Goal: Task Accomplishment & Management: Use online tool/utility

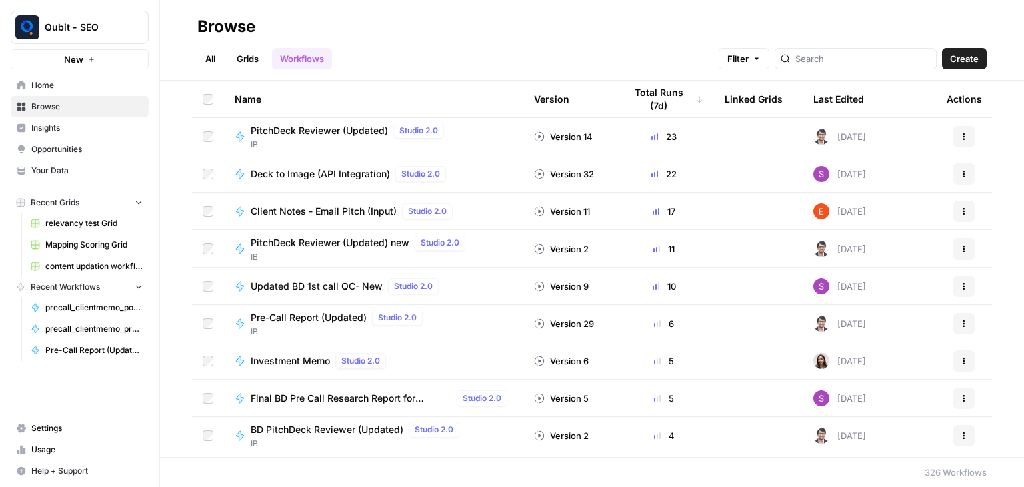
click at [326, 237] on span "PitchDeck Reviewer (Updated) new" at bounding box center [330, 242] width 159 height 13
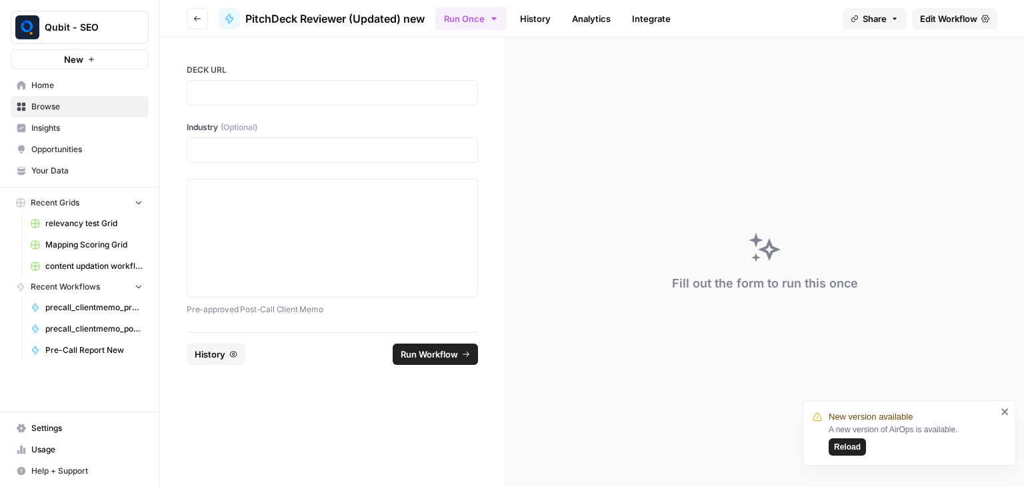
click at [841, 446] on span "Reload" at bounding box center [847, 447] width 27 height 12
click at [528, 18] on link "History" at bounding box center [535, 18] width 47 height 21
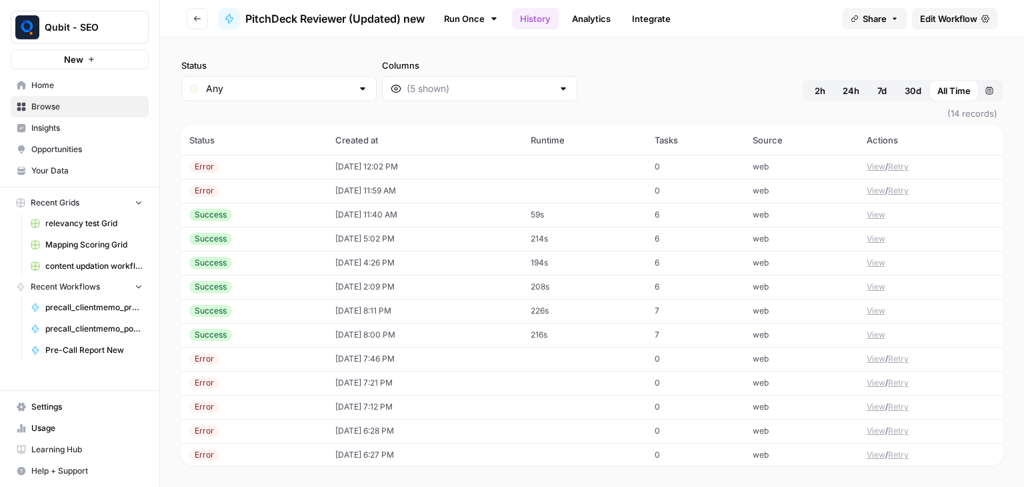
click at [376, 163] on td "[DATE] 12:02 PM" at bounding box center [424, 167] width 195 height 24
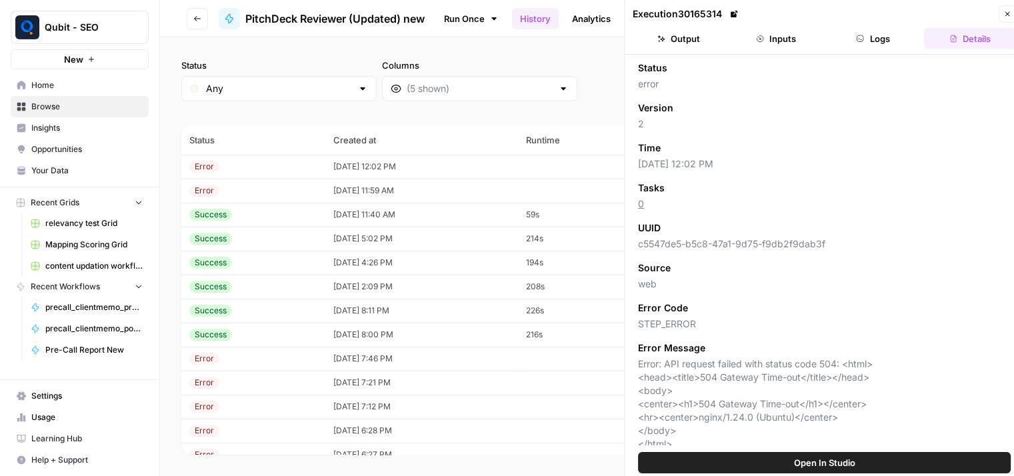
click at [867, 48] on button "Logs" at bounding box center [873, 38] width 92 height 21
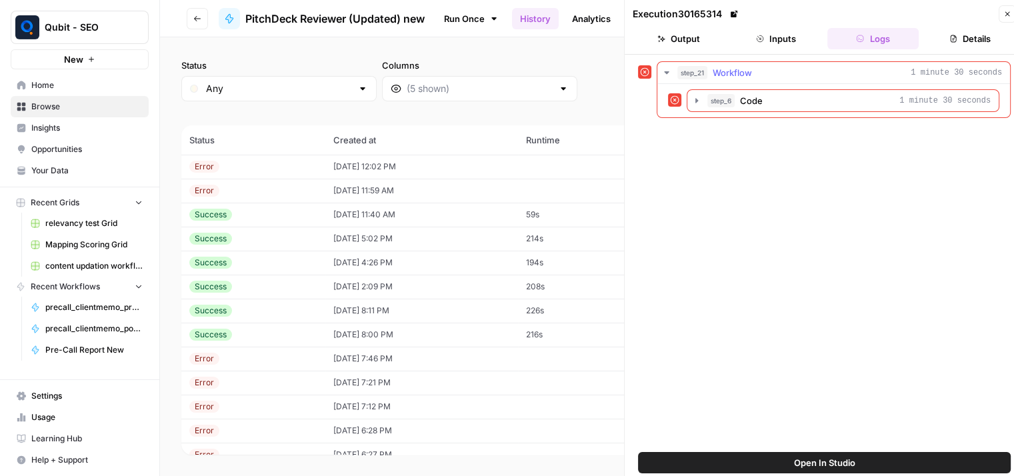
click at [664, 73] on icon "button" at bounding box center [666, 72] width 11 height 11
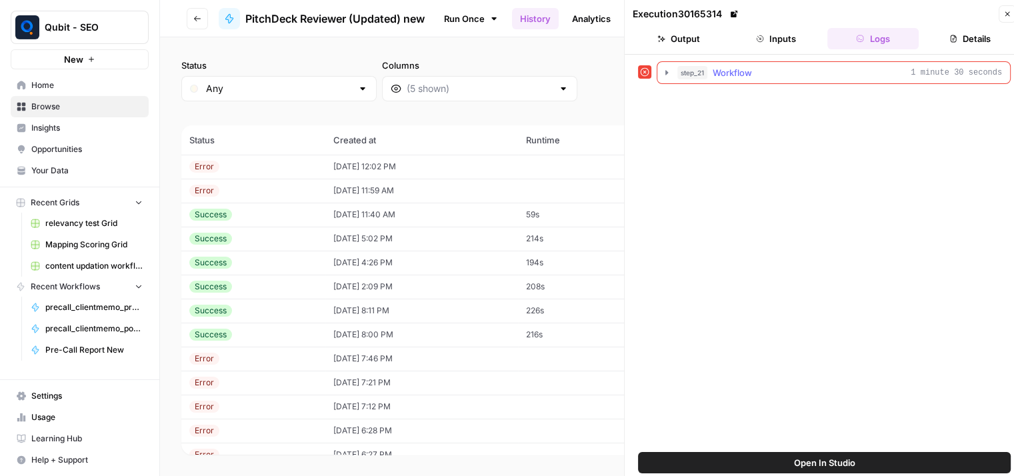
click at [664, 73] on icon "button" at bounding box center [666, 72] width 11 height 11
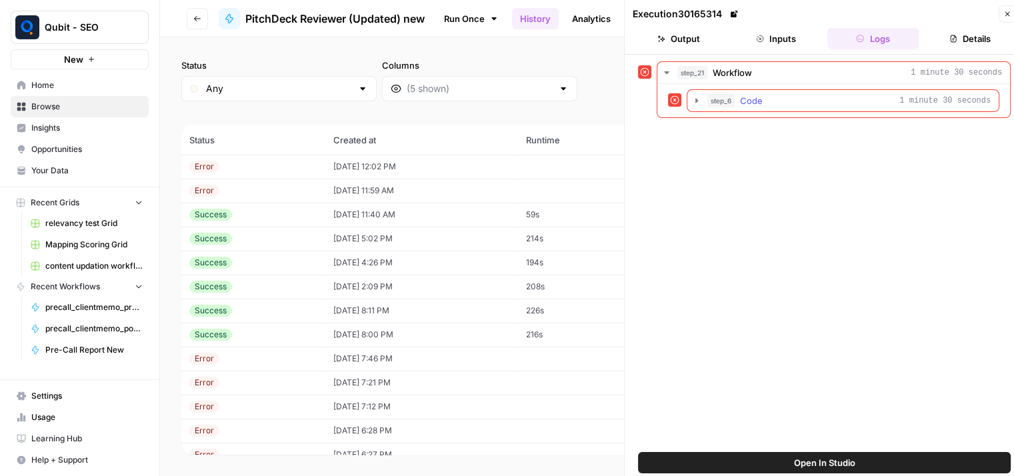
click at [695, 105] on icon "button" at bounding box center [696, 100] width 11 height 11
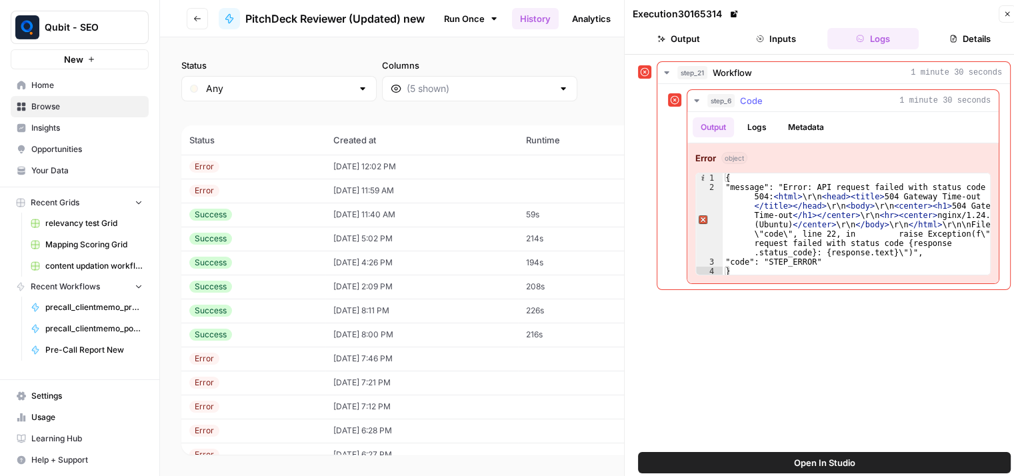
click at [695, 105] on icon "button" at bounding box center [696, 100] width 11 height 11
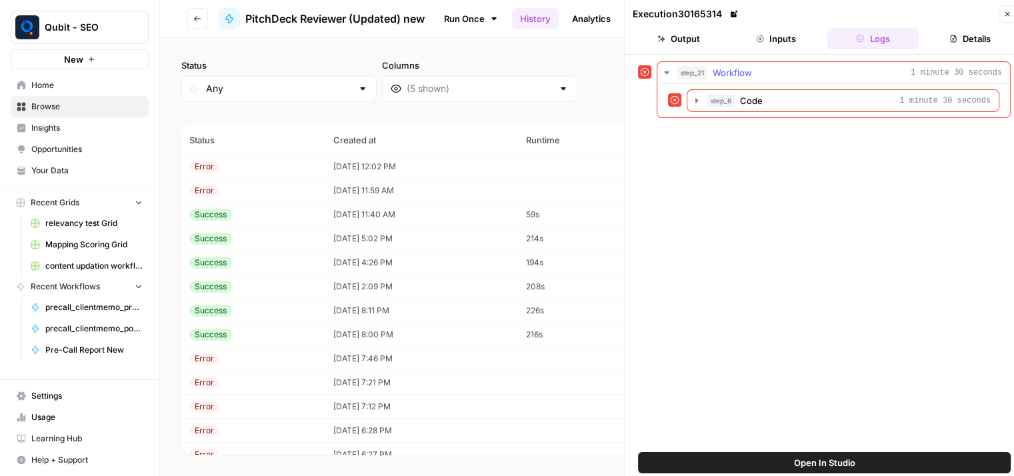
click at [667, 68] on icon "button" at bounding box center [666, 72] width 11 height 11
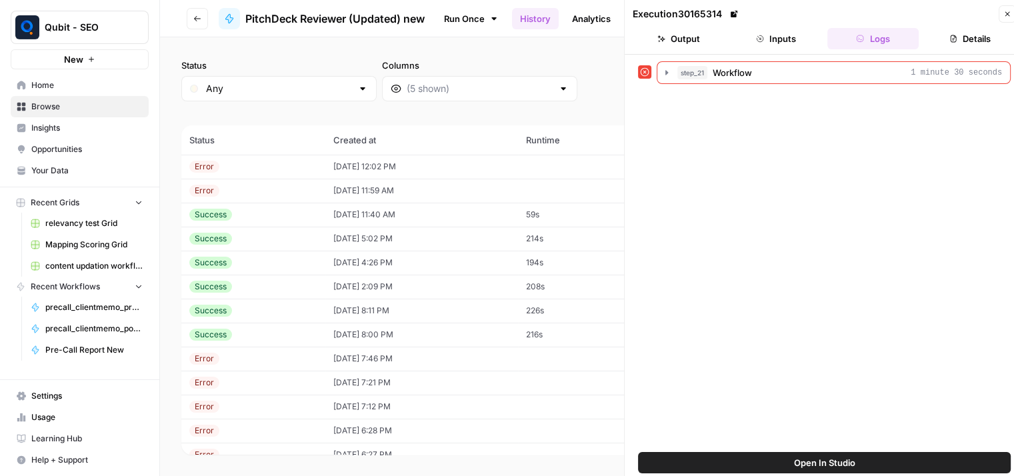
click at [1011, 7] on button "Close" at bounding box center [1007, 13] width 17 height 17
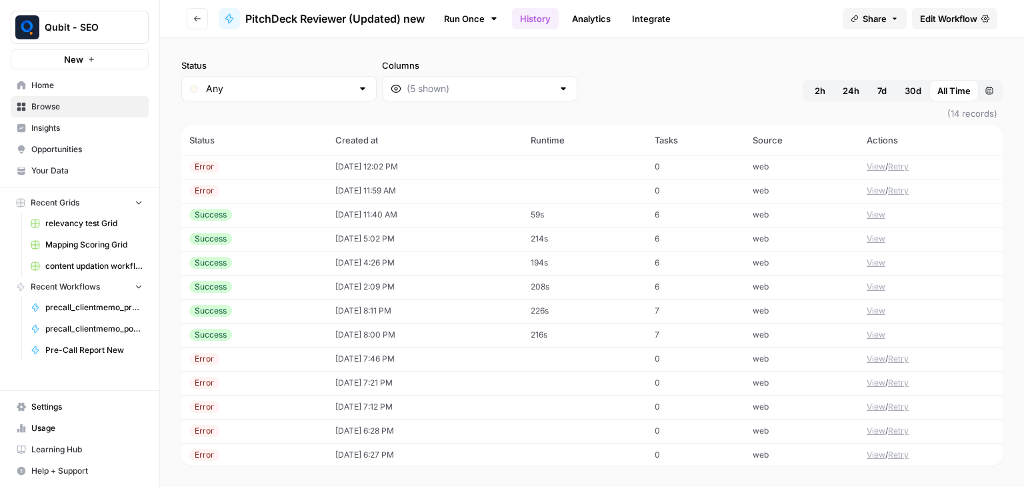
click at [945, 22] on span "Edit Workflow" at bounding box center [948, 18] width 57 height 13
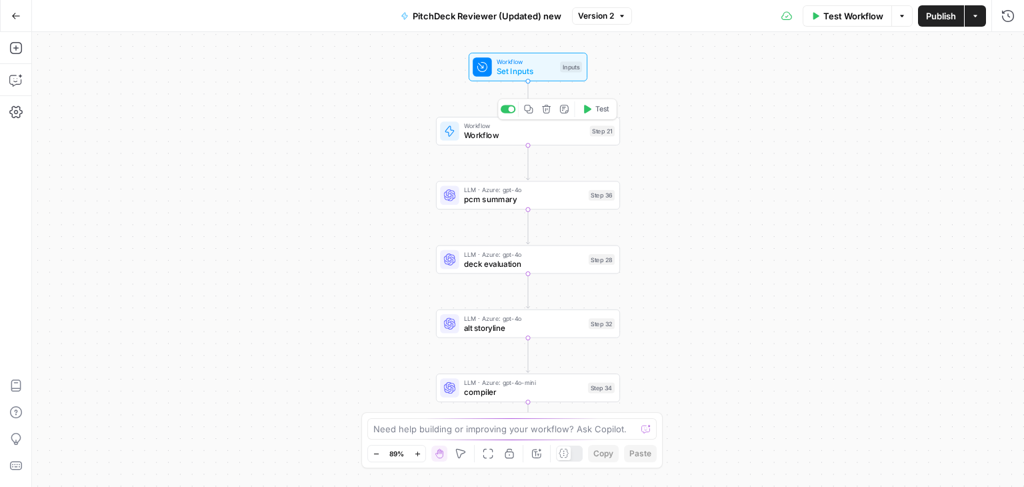
click at [554, 133] on span "Workflow" at bounding box center [524, 135] width 121 height 12
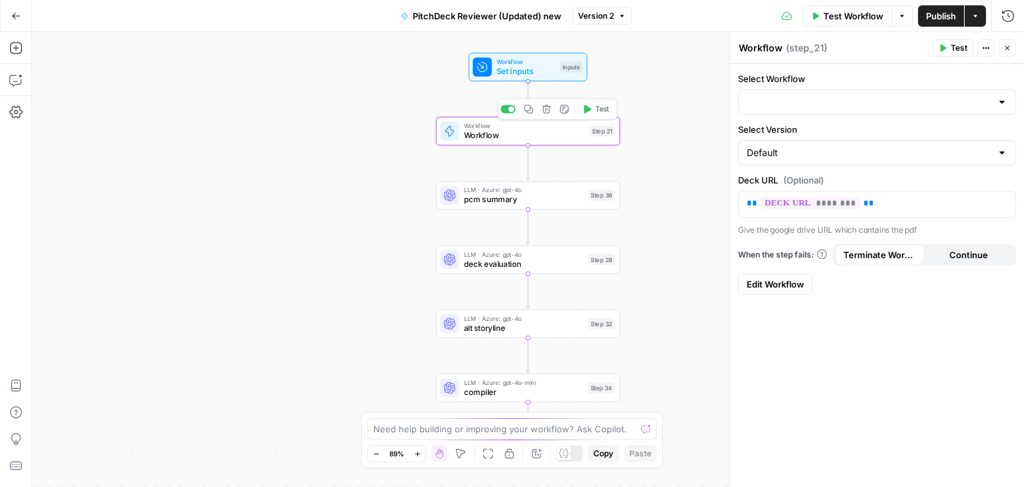
type input "Deck to Image (API Integration)"
click at [951, 51] on span "Test" at bounding box center [959, 48] width 17 height 12
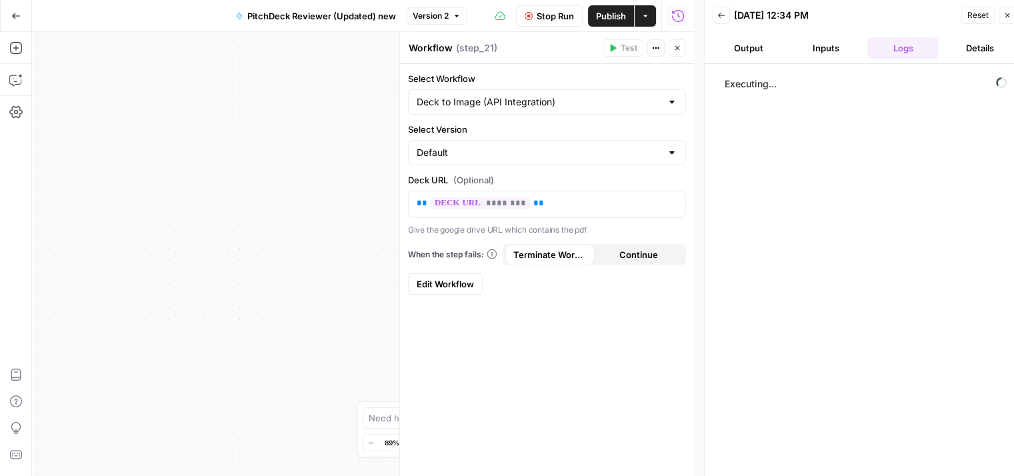
click at [302, 374] on div "Workflow Set Inputs Inputs Workflow Workflow Step 21 LLM · Azure: gpt-4o pcm su…" at bounding box center [363, 254] width 662 height 444
click at [720, 7] on button "Back" at bounding box center [721, 15] width 17 height 17
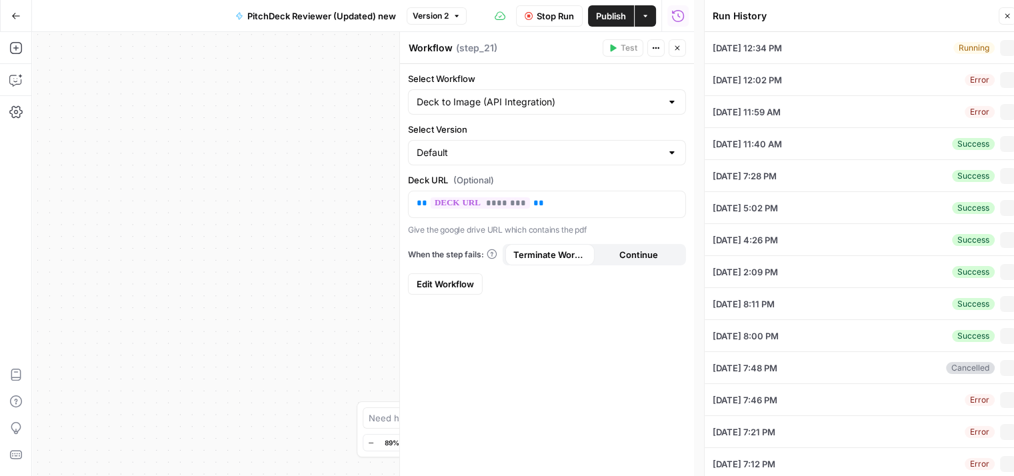
type input "[URL][DOMAIN_NAME]"
type input "HealthTech"
type textarea "Lore-Ipsu Dolo: Sitame Consectet 4) ADIPISC ELITSEDD & EIUSMODT INCID U1. Labor…"
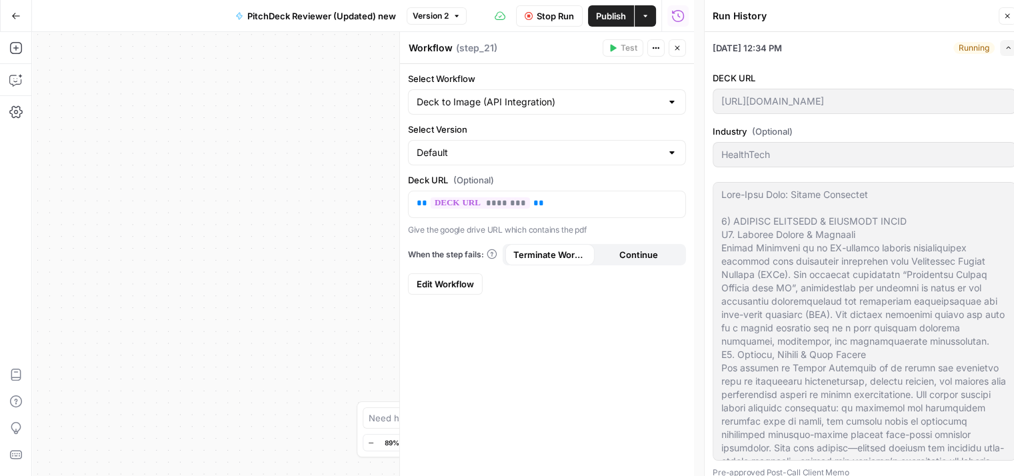
click at [1000, 46] on button "Expand" at bounding box center [1008, 48] width 16 height 16
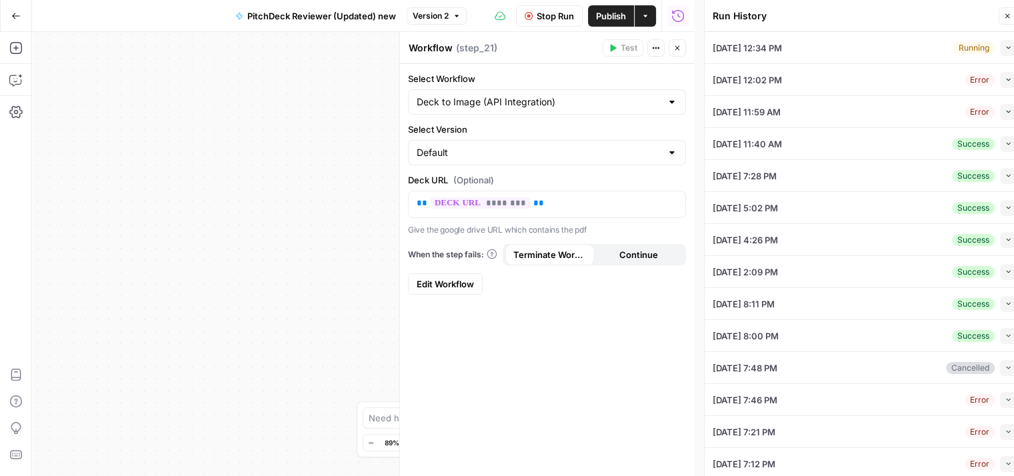
click at [886, 59] on div "[DATE] 12:34 PM Running Collapse" at bounding box center [864, 47] width 303 height 31
click at [1000, 41] on button "Collapse" at bounding box center [1008, 48] width 16 height 16
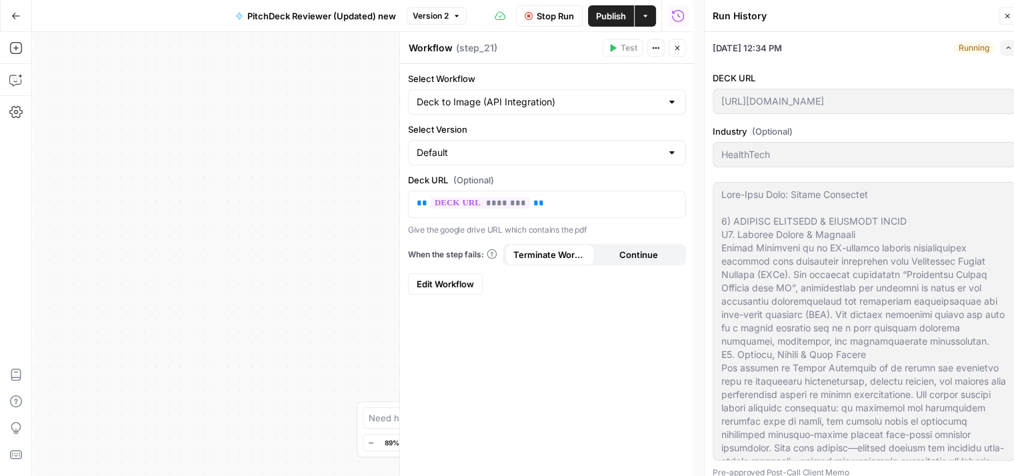
click at [973, 44] on div "Running" at bounding box center [973, 48] width 41 height 12
click at [1003, 46] on button "Expand" at bounding box center [1008, 48] width 16 height 16
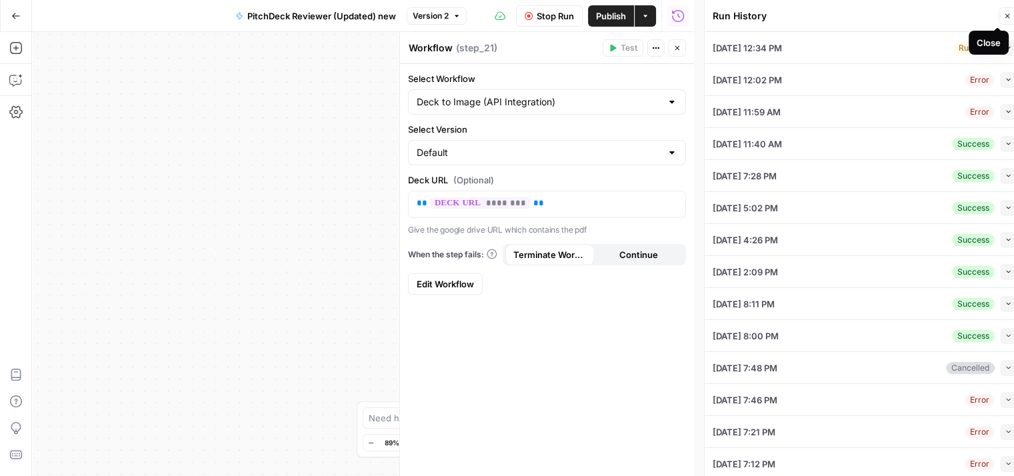
click at [1011, 13] on icon "button" at bounding box center [1007, 16] width 8 height 8
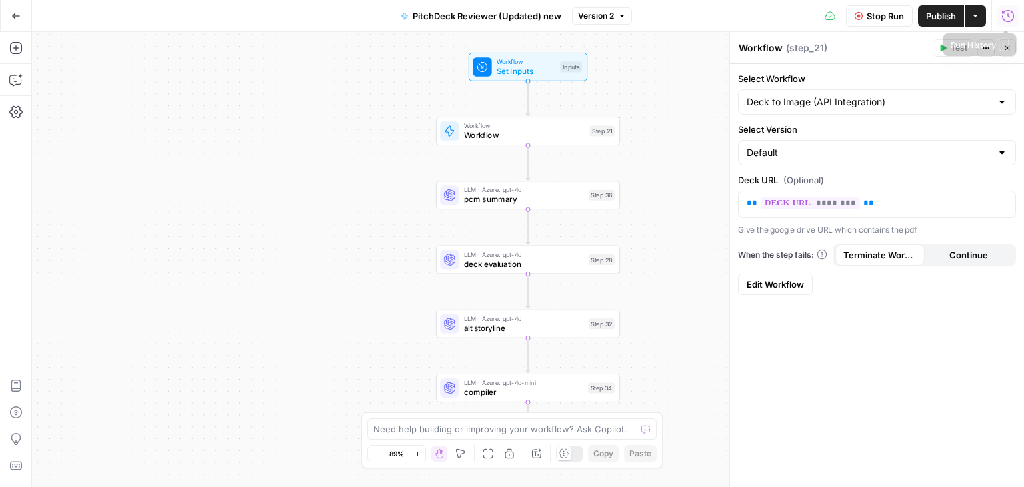
click at [1006, 14] on icon "button" at bounding box center [1007, 15] width 13 height 13
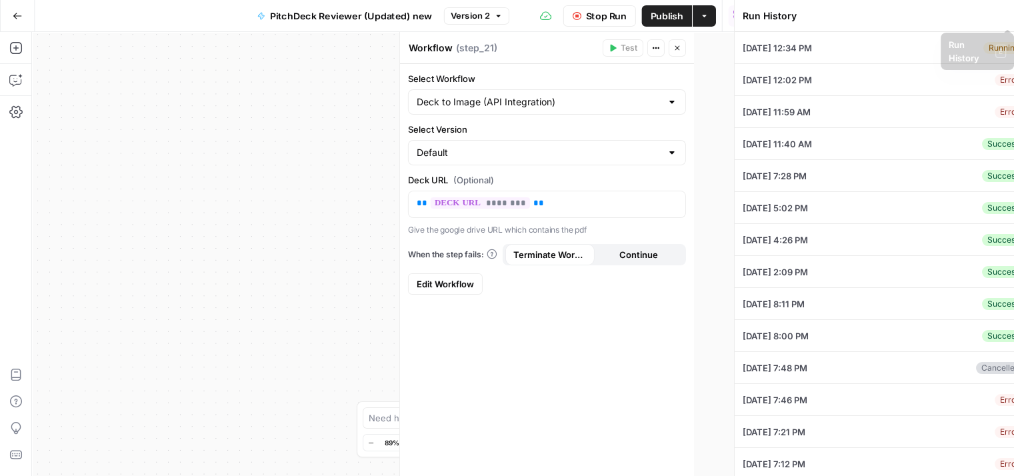
type textarea "Lore-Ipsu Dolo: Sitame Consectet 4) ADIPISC ELITSEDD & EIUSMODT INCID U1. Labor…"
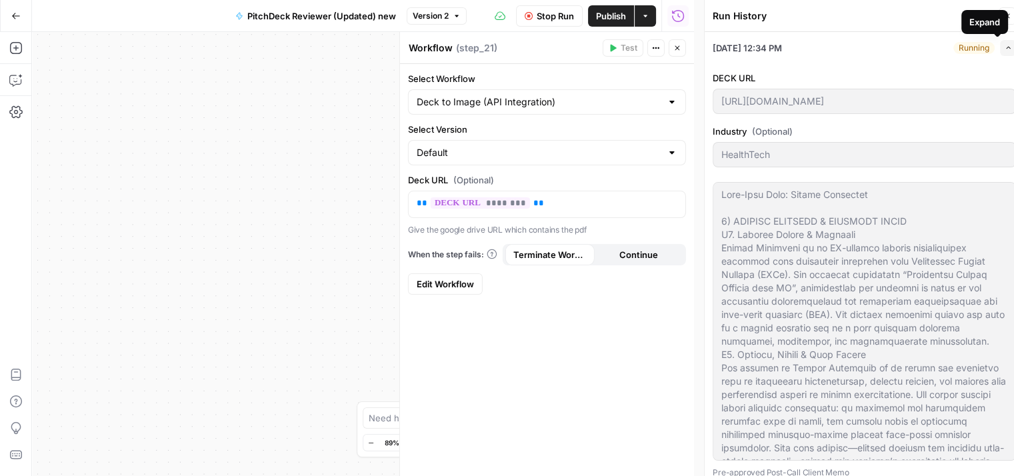
click at [1005, 44] on span "button" at bounding box center [1008, 47] width 7 height 7
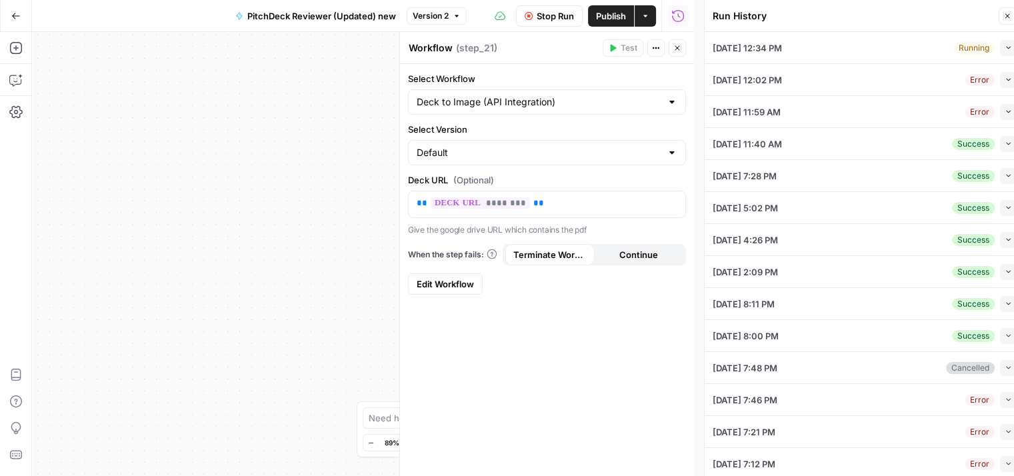
click at [1000, 72] on button "Collapse" at bounding box center [1008, 80] width 16 height 16
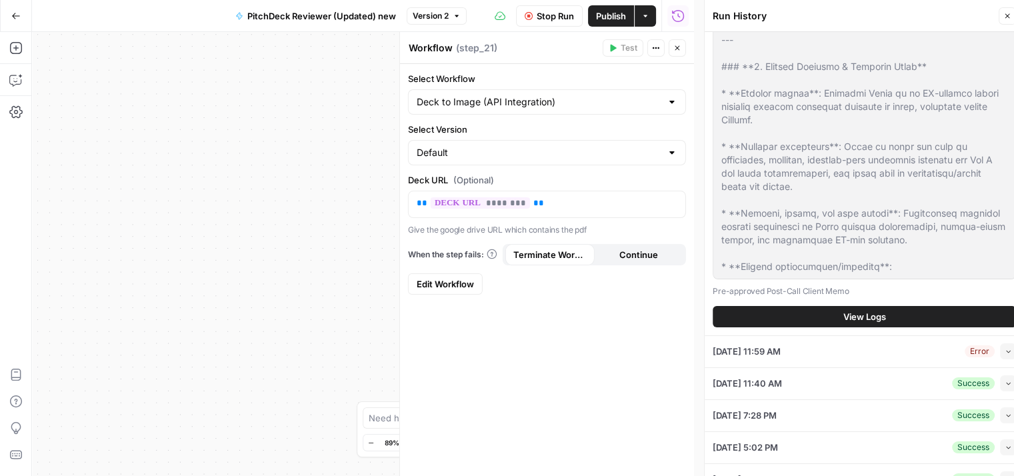
scroll to position [215, 0]
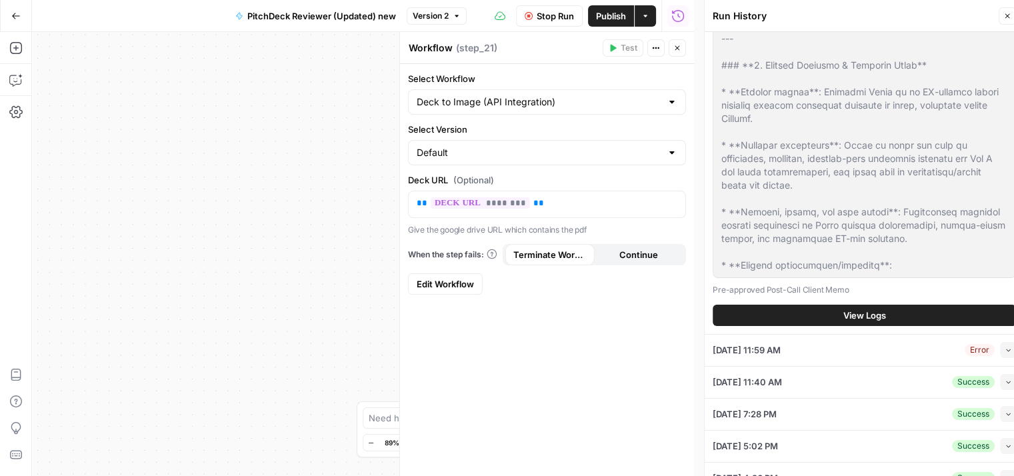
click at [869, 311] on span "View Logs" at bounding box center [864, 315] width 43 height 13
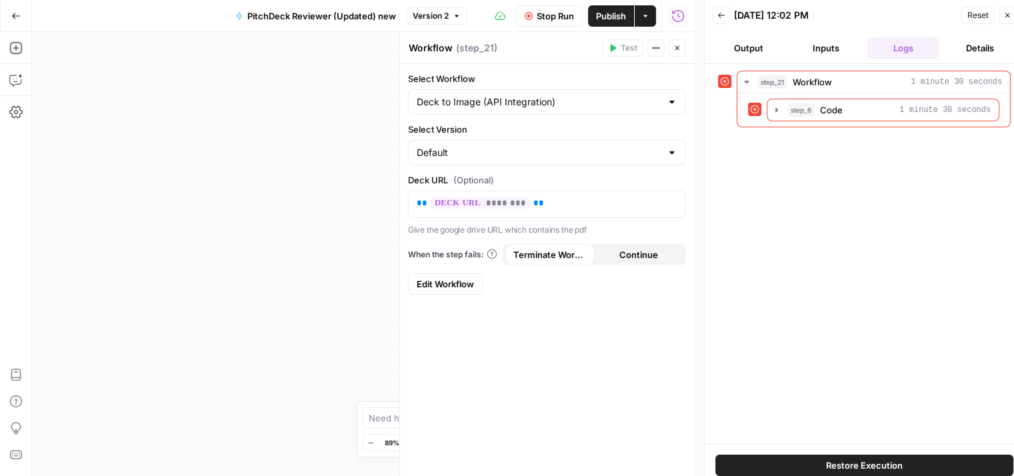
click at [725, 13] on button "Back" at bounding box center [721, 15] width 17 height 17
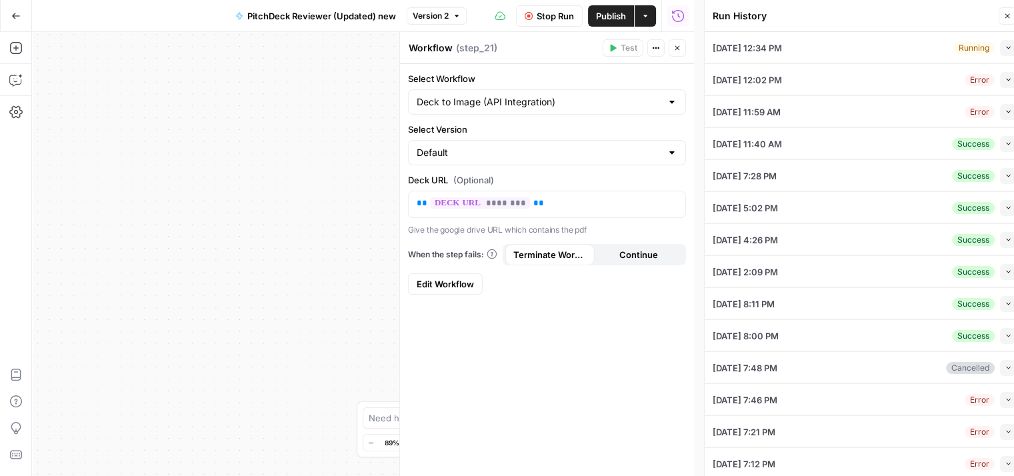
click at [883, 51] on div "[DATE] 12:34 PM Running Collapse" at bounding box center [864, 47] width 303 height 31
click at [929, 52] on div "[DATE] 12:34 PM Running Collapse" at bounding box center [864, 47] width 303 height 31
click at [980, 49] on div "Running" at bounding box center [973, 48] width 41 height 12
click at [1005, 47] on icon "button" at bounding box center [1008, 47] width 7 height 7
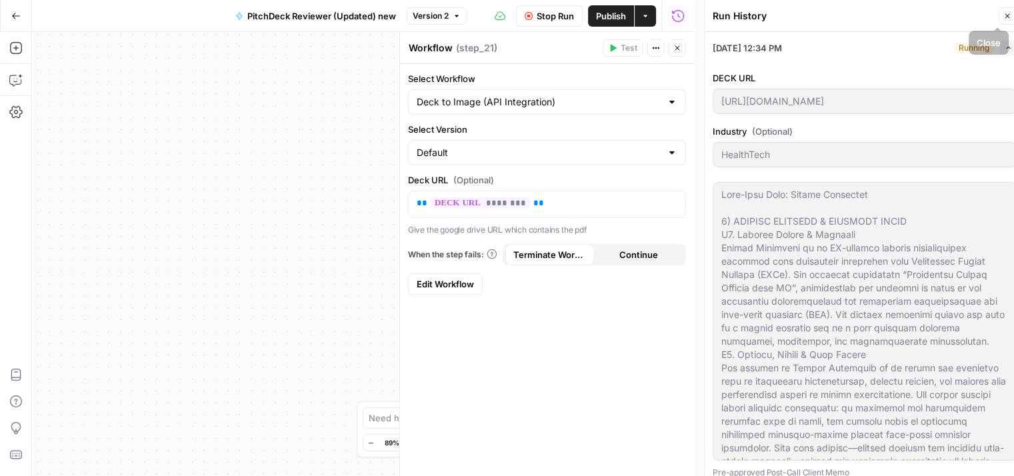
click at [1005, 15] on icon "button" at bounding box center [1007, 16] width 8 height 8
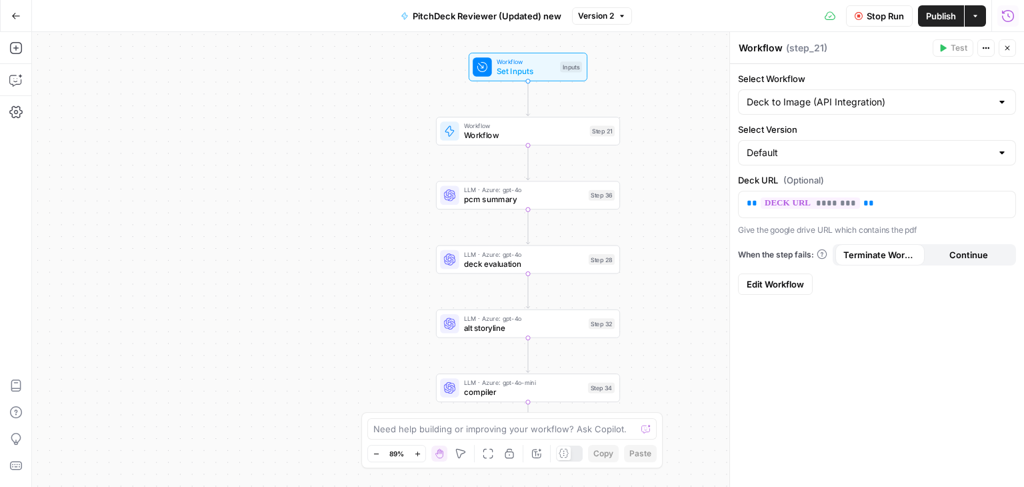
click at [22, 9] on button "Go Back" at bounding box center [16, 16] width 24 height 24
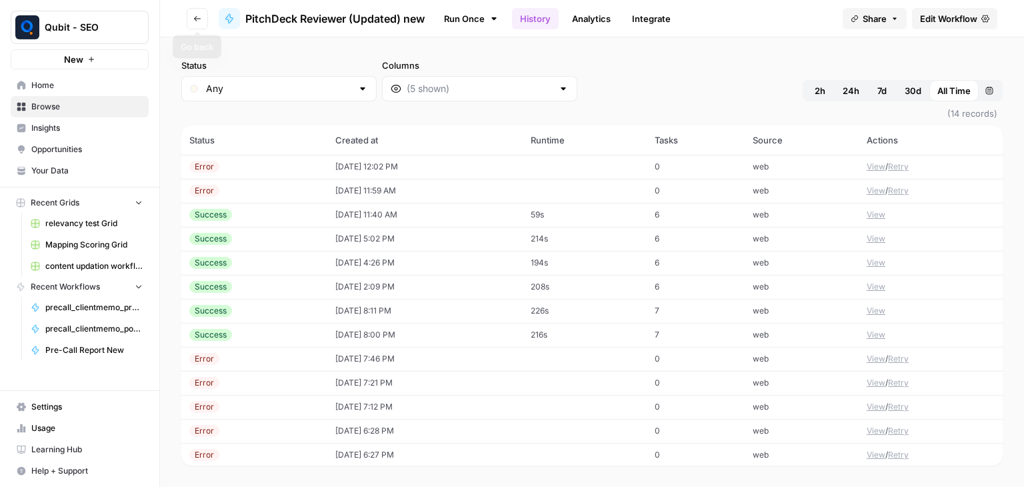
click at [189, 22] on button "Go back" at bounding box center [197, 18] width 21 height 21
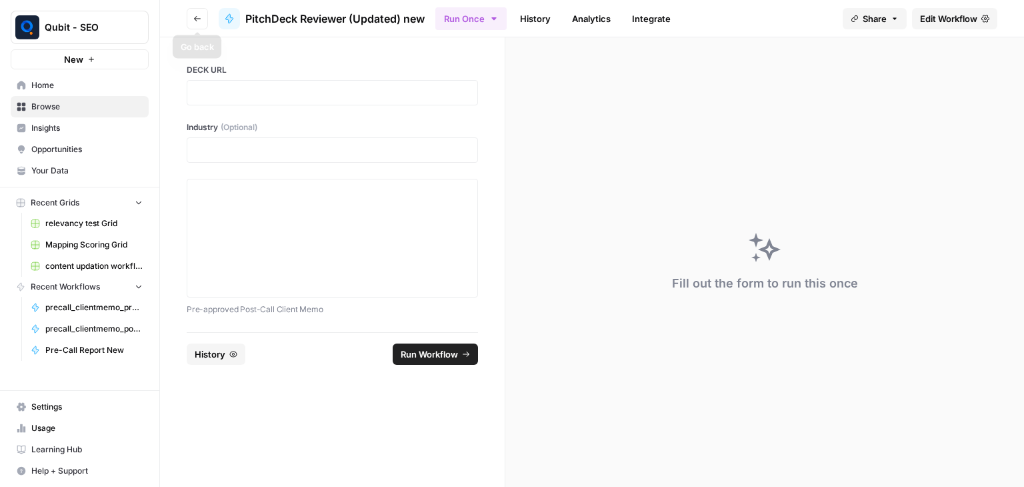
click at [204, 16] on button "Go back" at bounding box center [197, 18] width 21 height 21
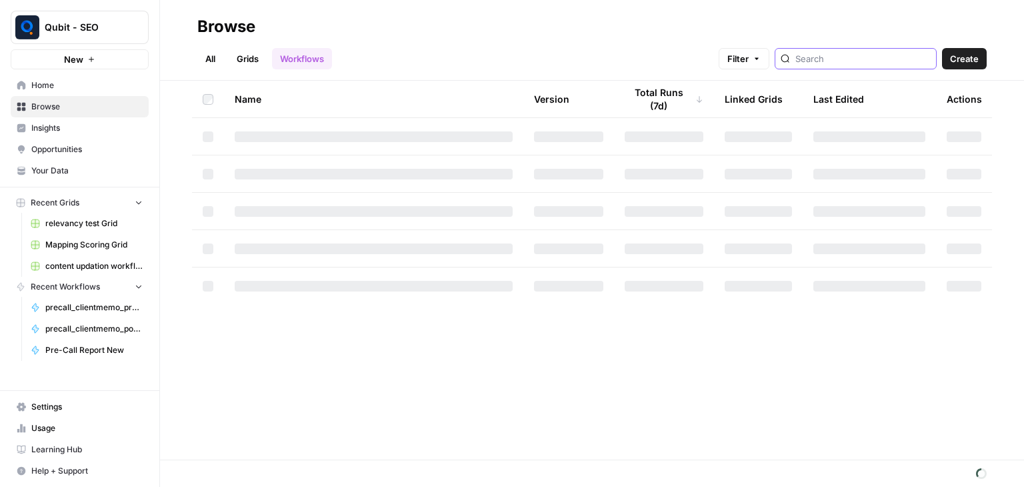
click at [871, 61] on input "search" at bounding box center [862, 58] width 135 height 13
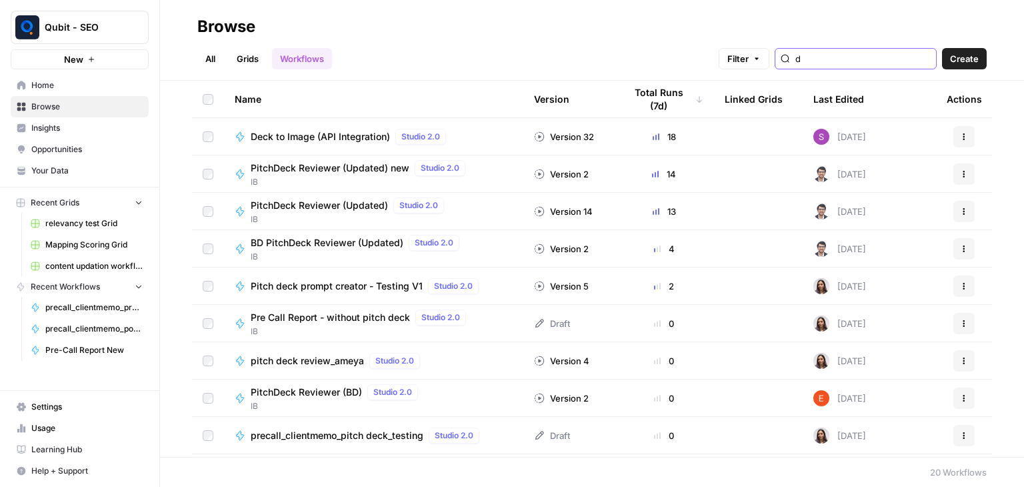
type input "d"
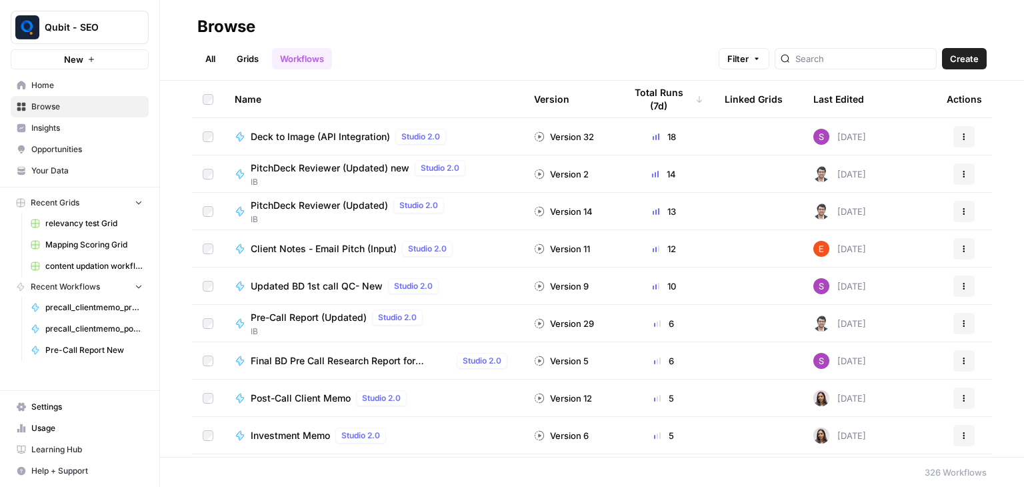
click at [308, 141] on span "Deck to Image (API Integration)" at bounding box center [320, 136] width 139 height 13
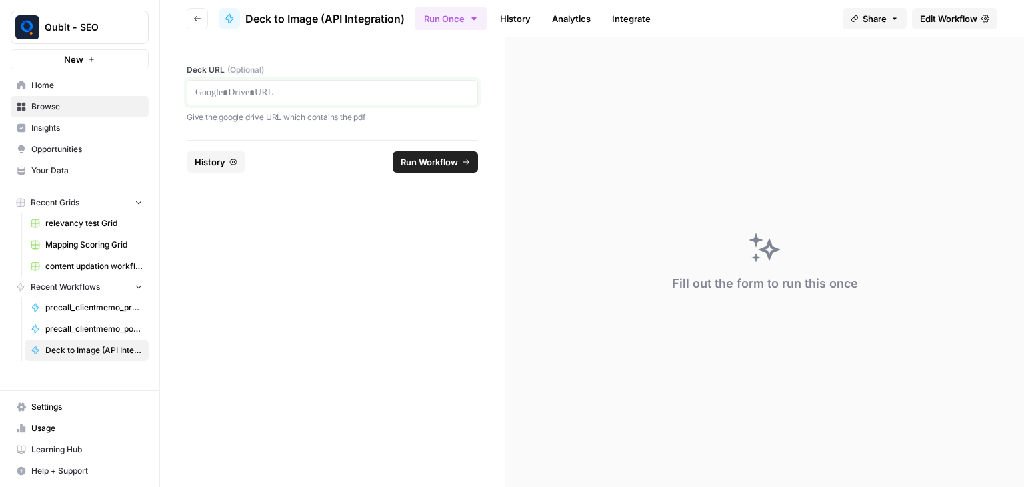
click at [307, 86] on p at bounding box center [332, 92] width 274 height 13
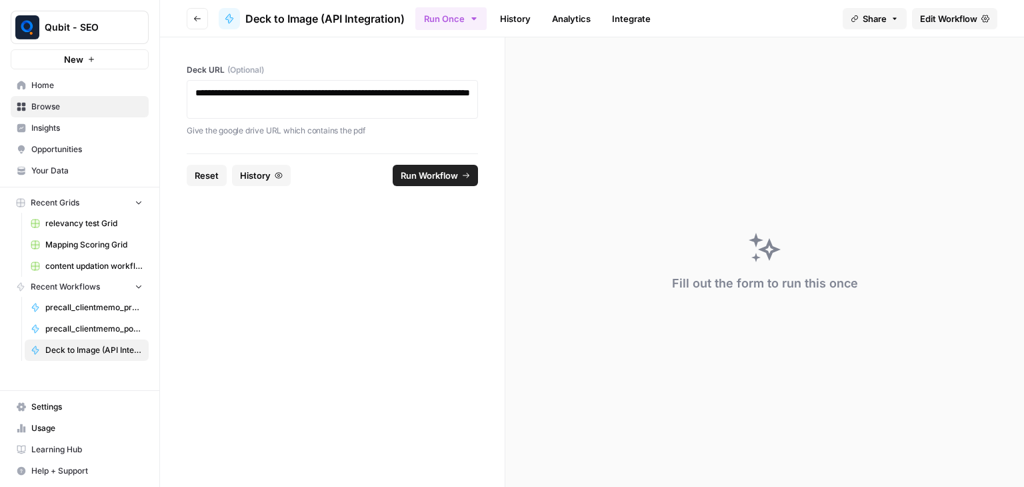
click at [423, 174] on span "Run Workflow" at bounding box center [429, 175] width 57 height 13
click at [505, 23] on link "History" at bounding box center [515, 18] width 47 height 21
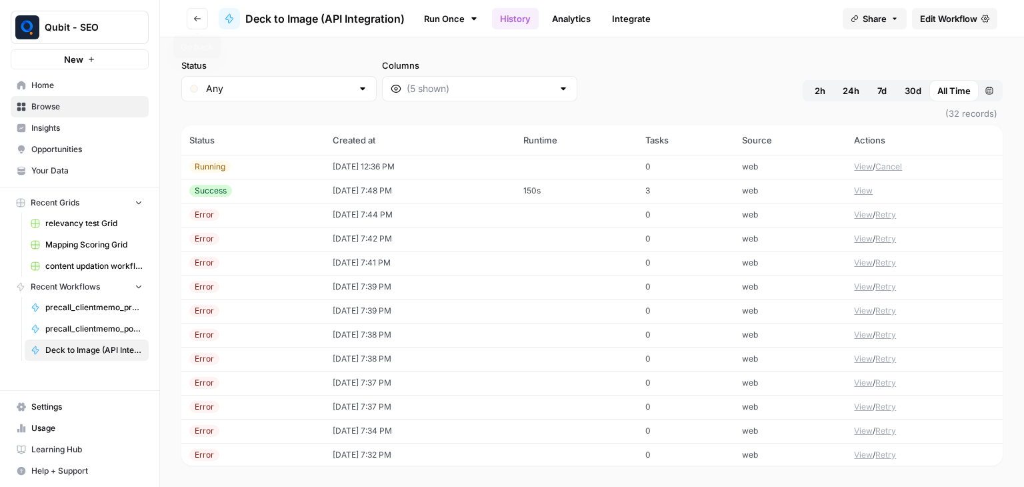
click at [189, 22] on button "Go back" at bounding box center [197, 18] width 21 height 21
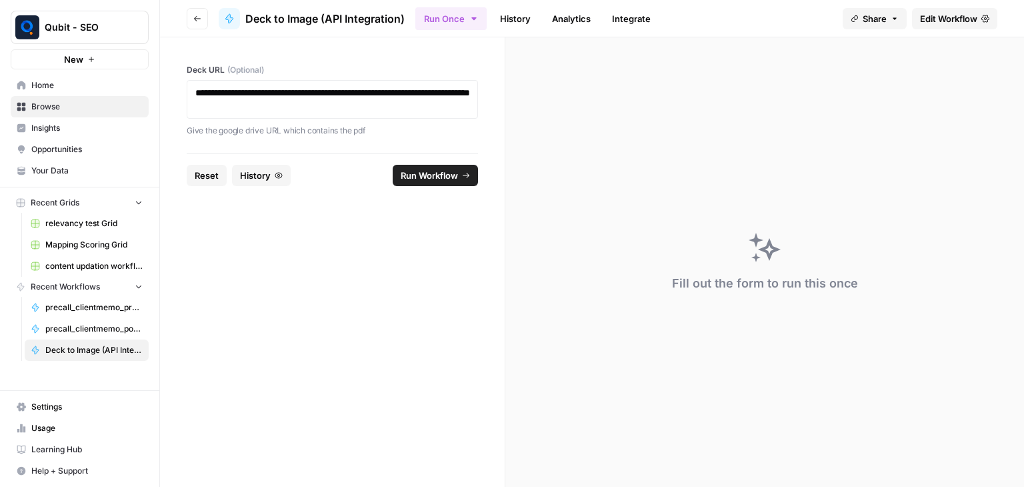
click at [511, 18] on link "History" at bounding box center [515, 18] width 47 height 21
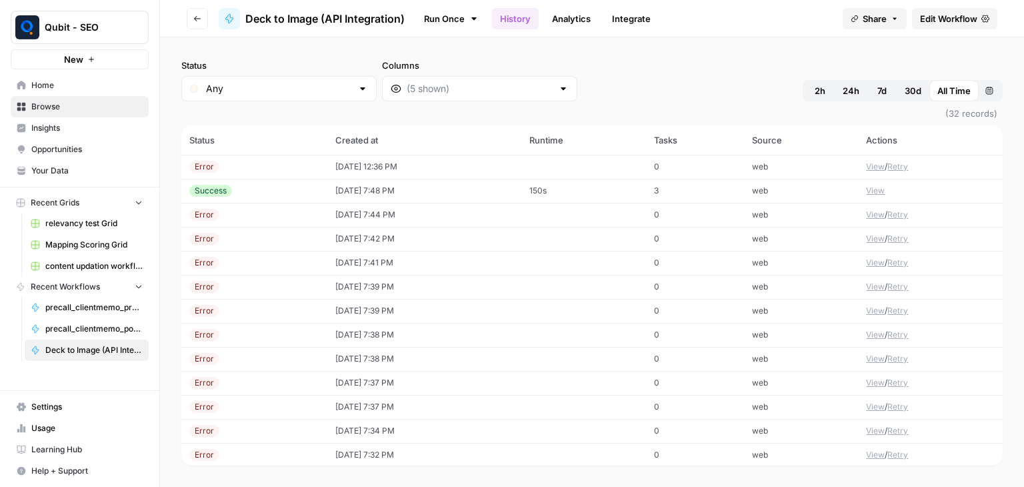
click at [453, 155] on td "[DATE] 12:36 PM" at bounding box center [424, 167] width 194 height 24
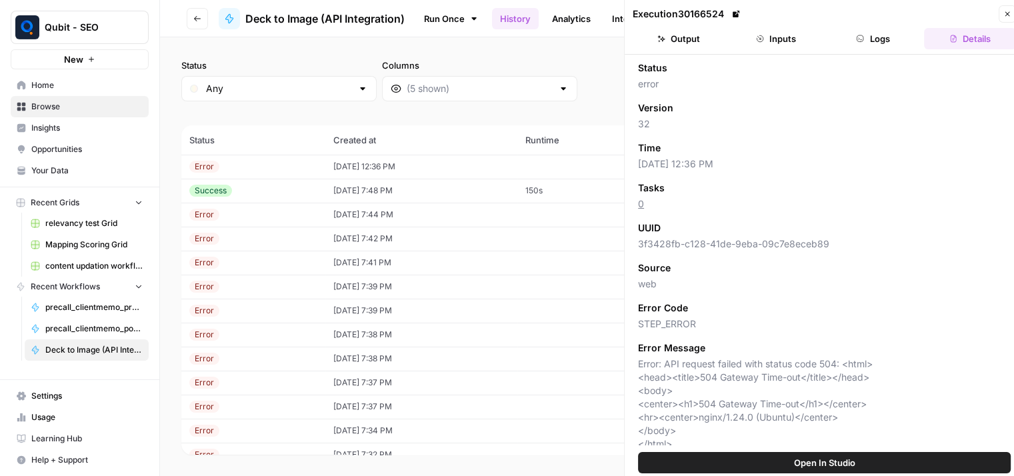
click at [707, 40] on button "Output" at bounding box center [679, 38] width 92 height 21
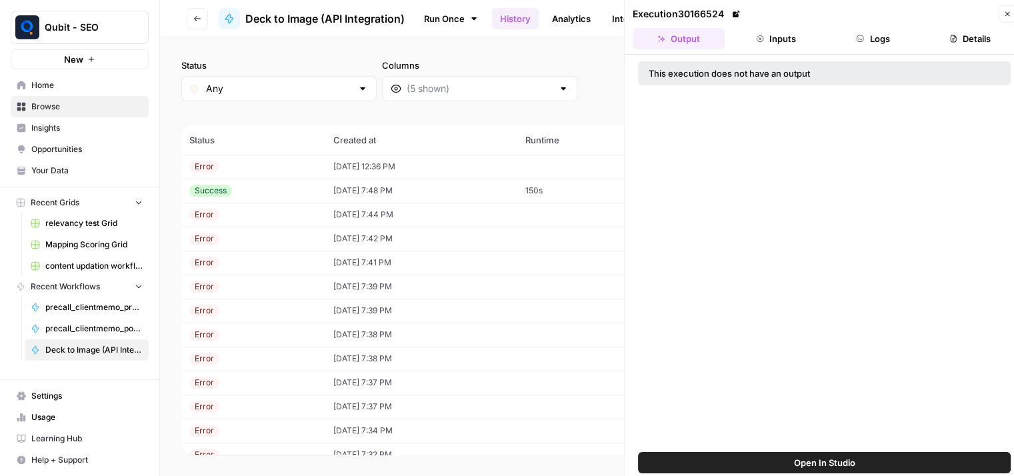
click at [872, 31] on button "Logs" at bounding box center [873, 38] width 92 height 21
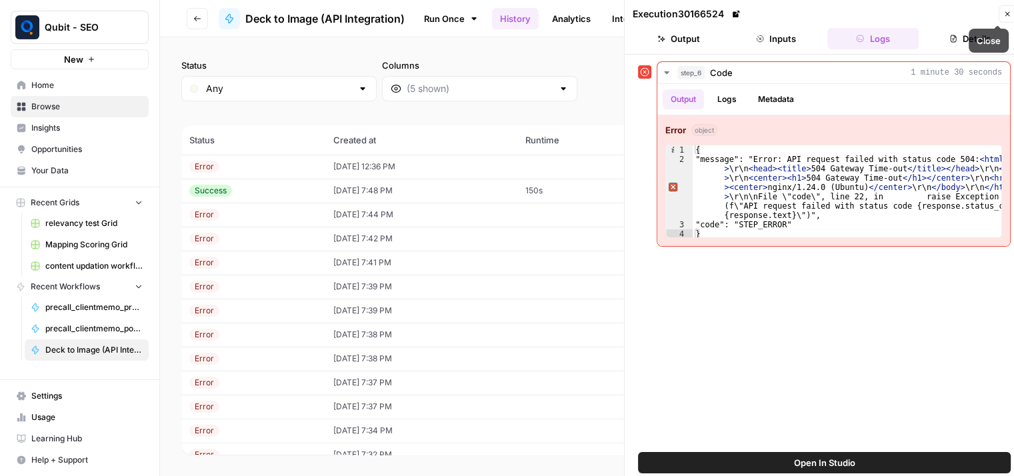
click at [1008, 5] on button "Close" at bounding box center [1007, 13] width 17 height 17
